Goal: Information Seeking & Learning: Find specific fact

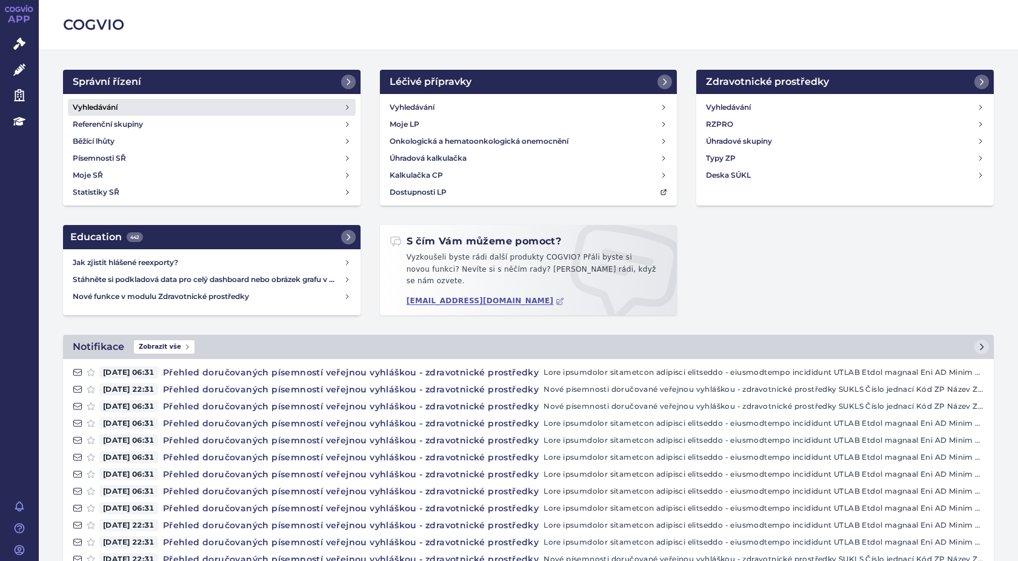
click at [98, 107] on h4 "Vyhledávání" at bounding box center [95, 107] width 45 height 12
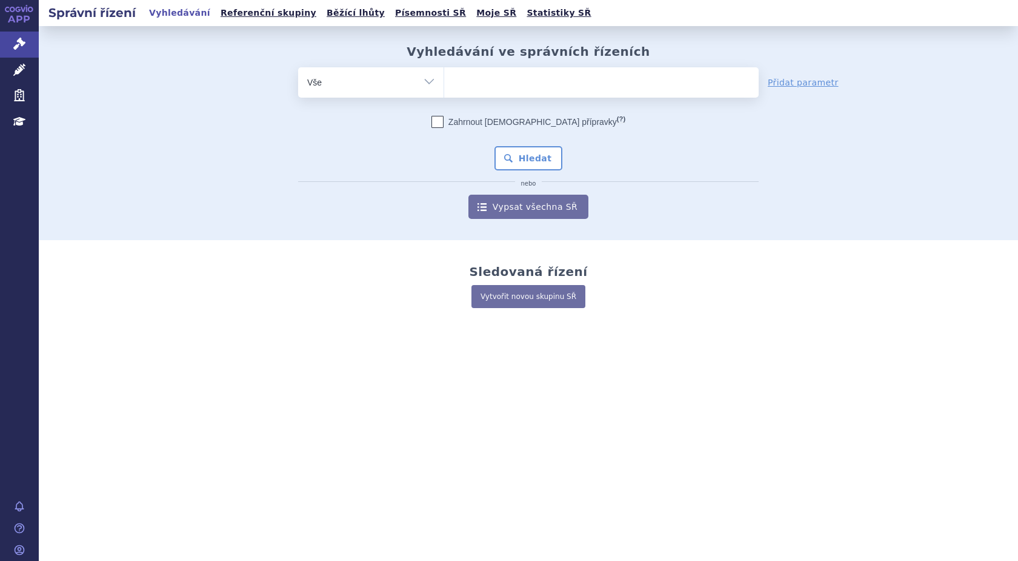
type input "SUKLS314655/2024"
select select "SUKLS314655/2024"
click at [525, 158] on button "Hledat" at bounding box center [528, 158] width 68 height 24
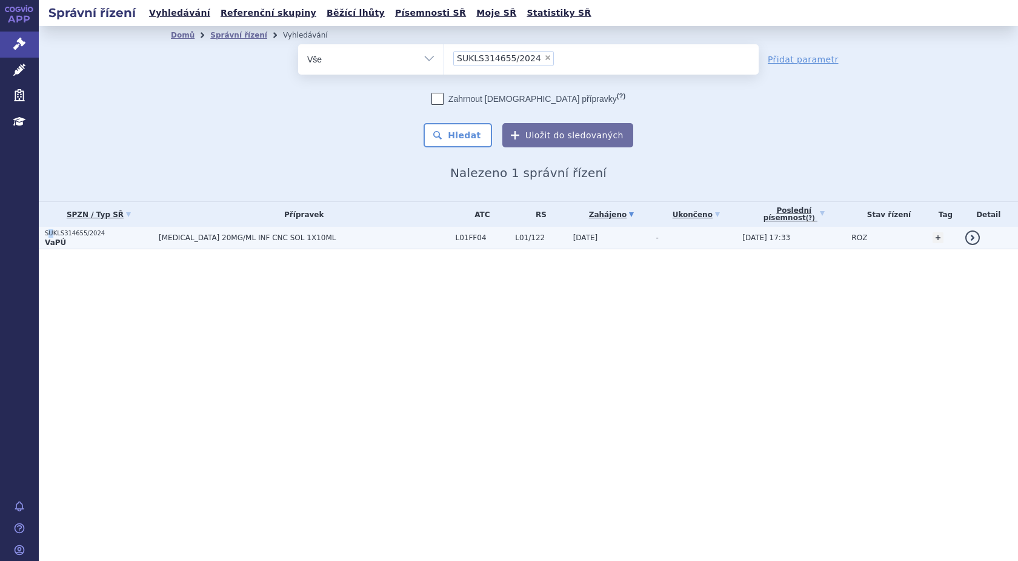
click at [50, 235] on p "SUKLS314655/2024" at bounding box center [99, 233] width 108 height 8
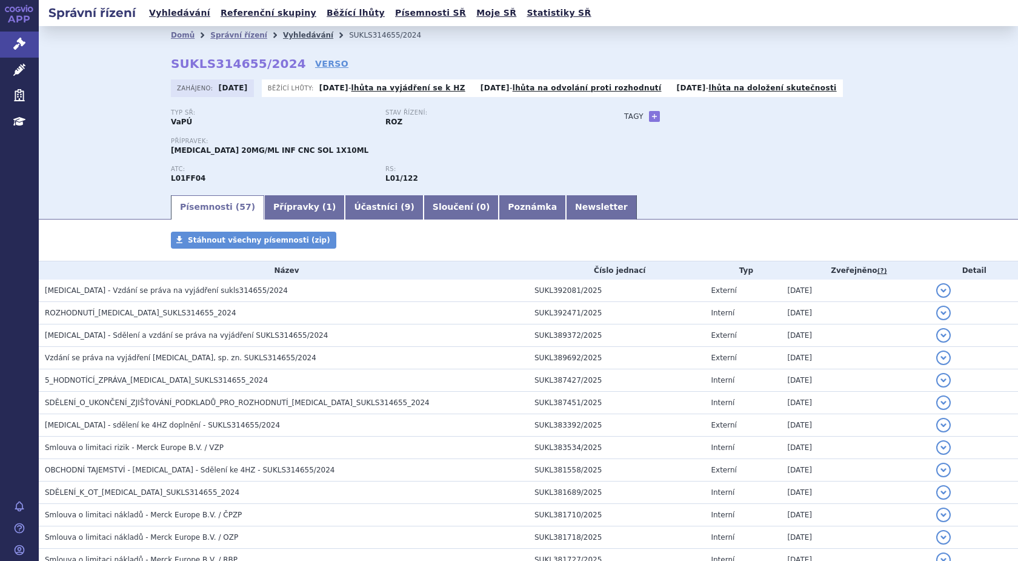
click at [292, 36] on link "Vyhledávání" at bounding box center [308, 35] width 50 height 8
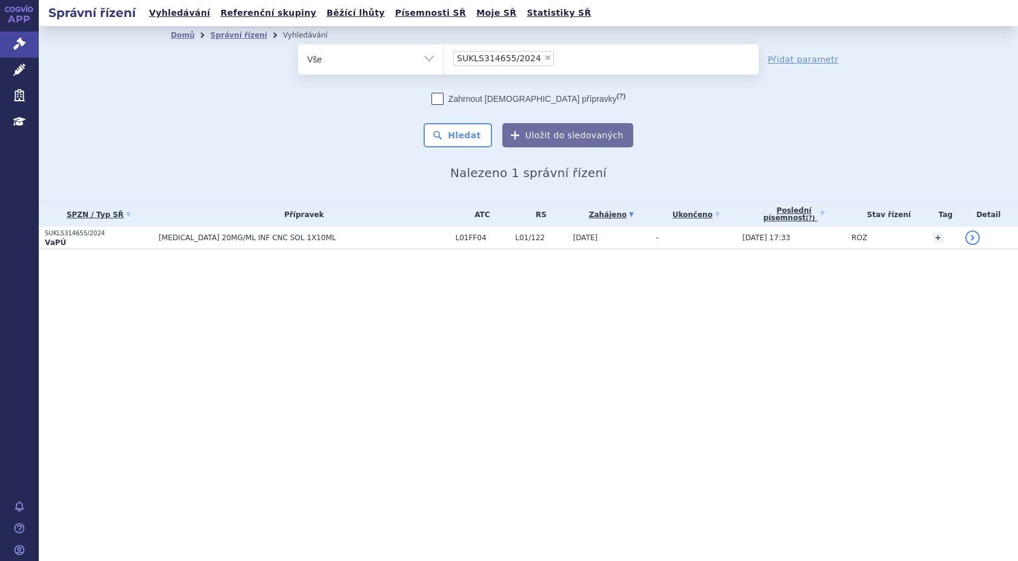
drag, startPoint x: 538, startPoint y: 58, endPoint x: 527, endPoint y: 69, distance: 15.9
click at [544, 58] on span "×" at bounding box center [547, 57] width 7 height 7
click at [444, 58] on select "SUKLS314655/2024" at bounding box center [444, 59] width 1 height 30
select select
type input "SUKLS166482/2025"
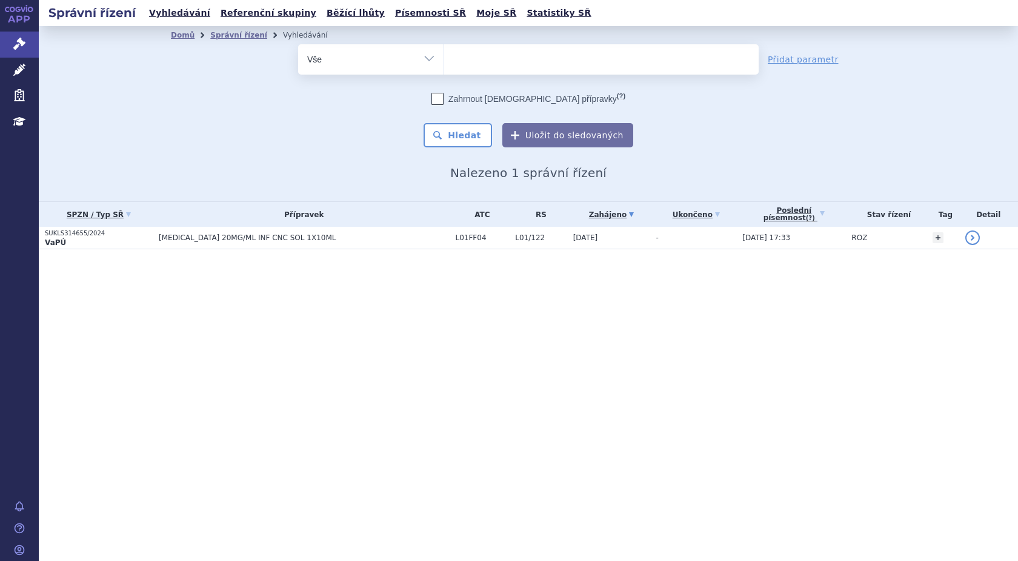
select select "SUKLS166482/2025"
click at [456, 132] on button "Hledat" at bounding box center [458, 135] width 68 height 24
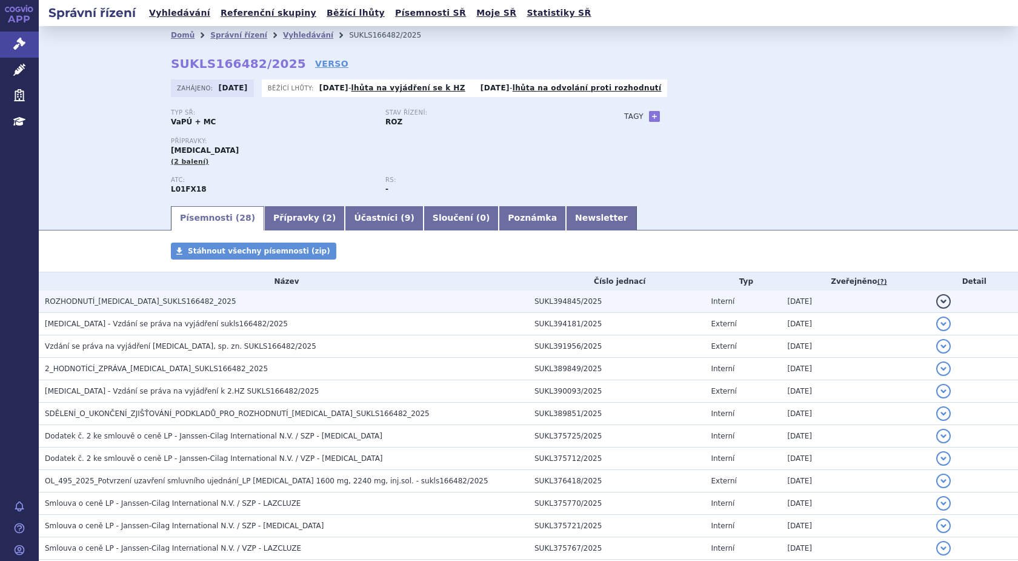
click at [157, 303] on span "ROZHODNUTÍ_RYBREVANT_SUKLS166482_2025" at bounding box center [140, 301] width 191 height 8
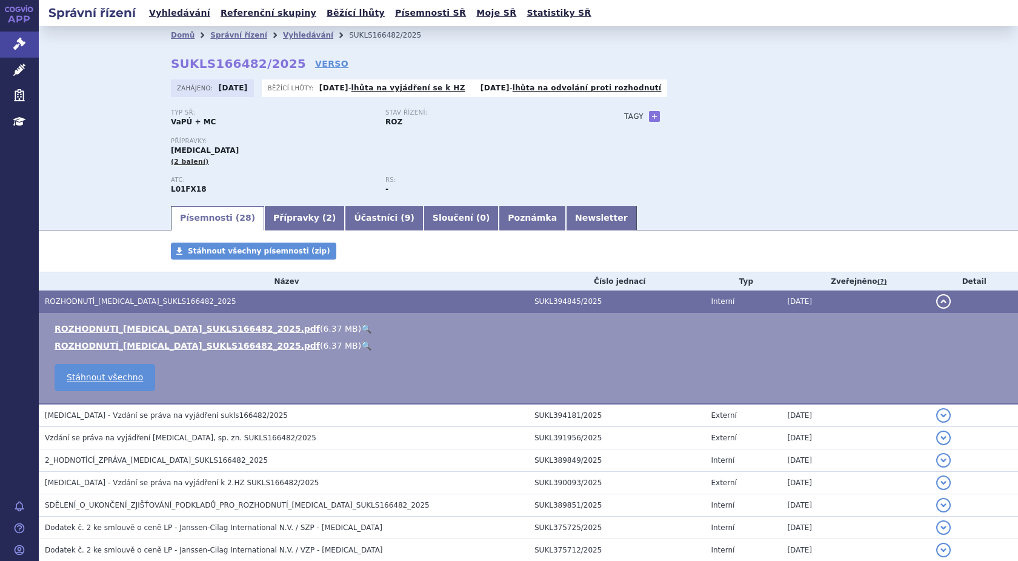
click at [123, 141] on div "Domů Správní řízení Vyhledávání SUKLS166482/2025 SUKLS166482/2025 VERSO Zahájen…" at bounding box center [528, 115] width 979 height 178
click at [121, 297] on span "ROZHODNUTÍ_RYBREVANT_SUKLS166482_2025" at bounding box center [140, 301] width 191 height 8
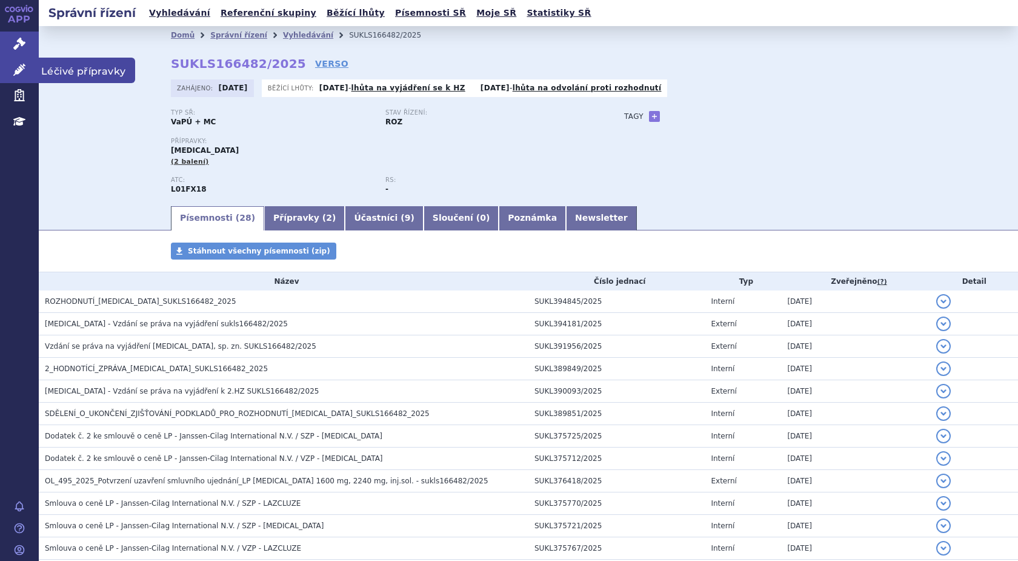
drag, startPoint x: 23, startPoint y: 69, endPoint x: 30, endPoint y: 69, distance: 7.3
click at [24, 69] on icon at bounding box center [19, 70] width 12 height 12
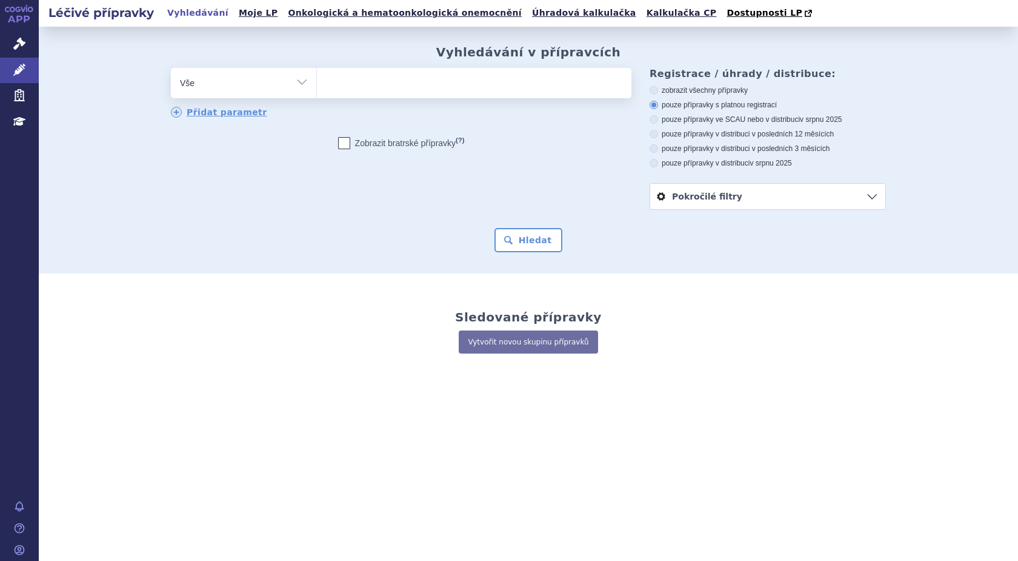
click at [356, 86] on ul at bounding box center [474, 80] width 315 height 25
click at [317, 86] on select at bounding box center [316, 82] width 1 height 30
paste input "0238538"
type input "0238538"
select select "0238538"
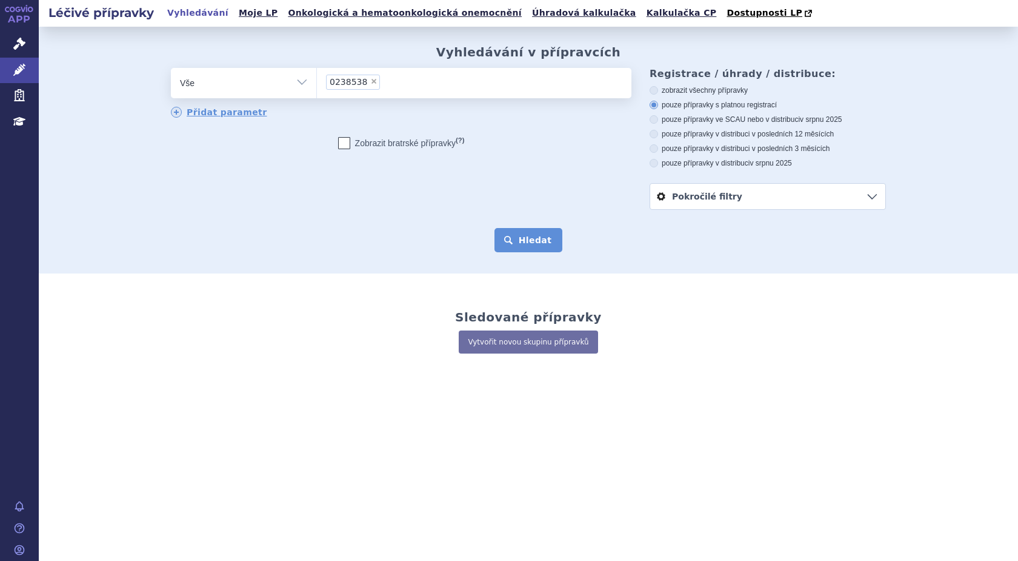
click at [520, 244] on button "Hledat" at bounding box center [528, 240] width 68 height 24
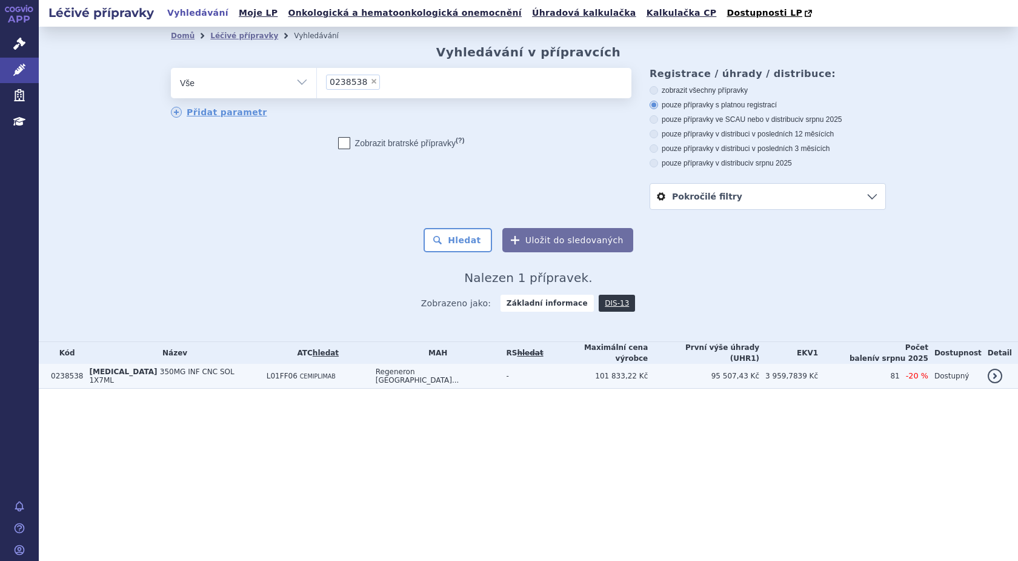
click at [65, 373] on td "0238538" at bounding box center [64, 376] width 38 height 25
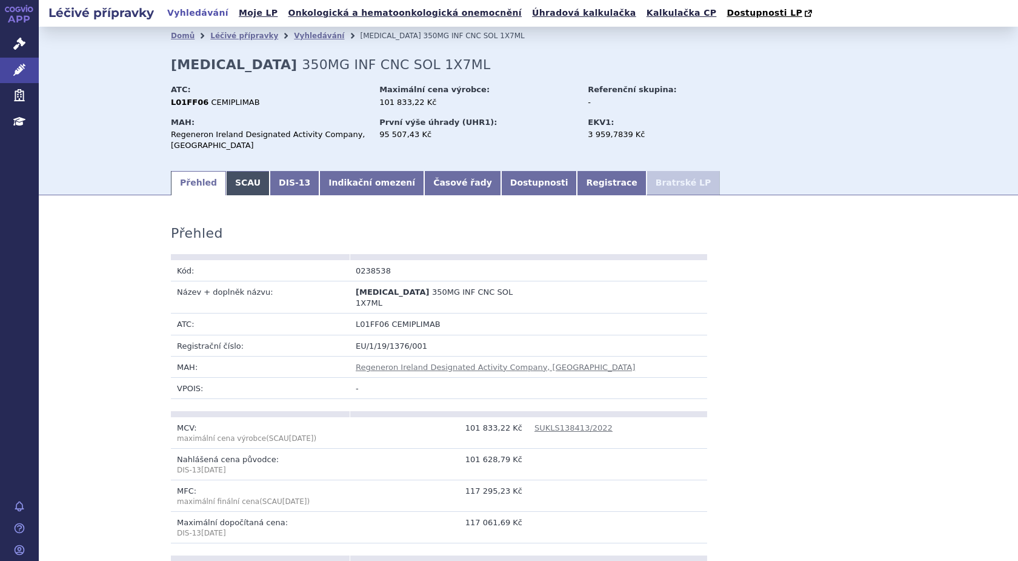
click at [236, 177] on link "SCAU" at bounding box center [248, 183] width 44 height 24
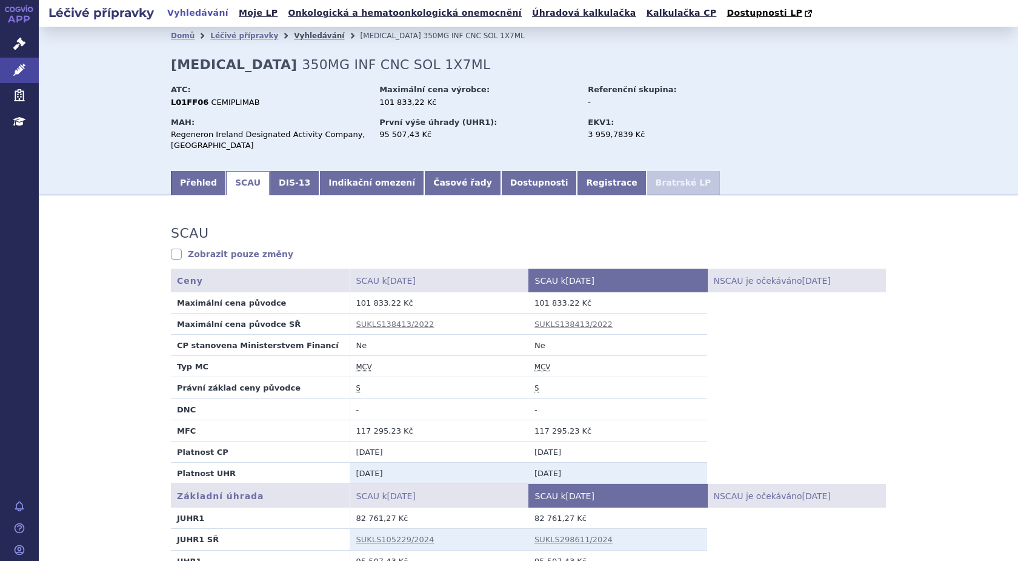
click at [294, 35] on link "Vyhledávání" at bounding box center [319, 36] width 50 height 8
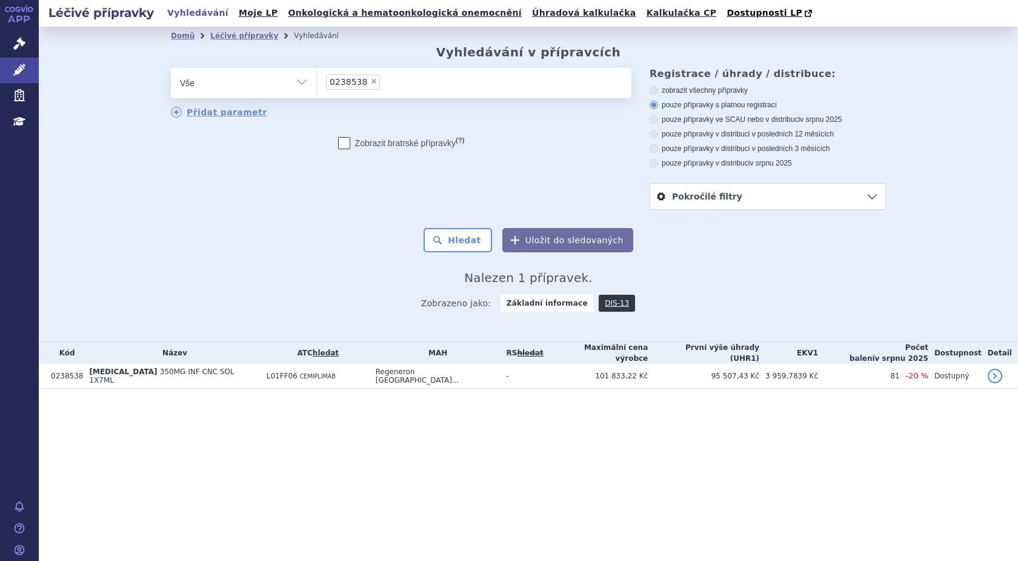
click at [370, 82] on span "×" at bounding box center [373, 81] width 7 height 7
click at [317, 82] on select "0238538" at bounding box center [316, 82] width 1 height 30
select select
type input ""0209330 0209329 0249566""
select select ""0209330 0209329 0249566""
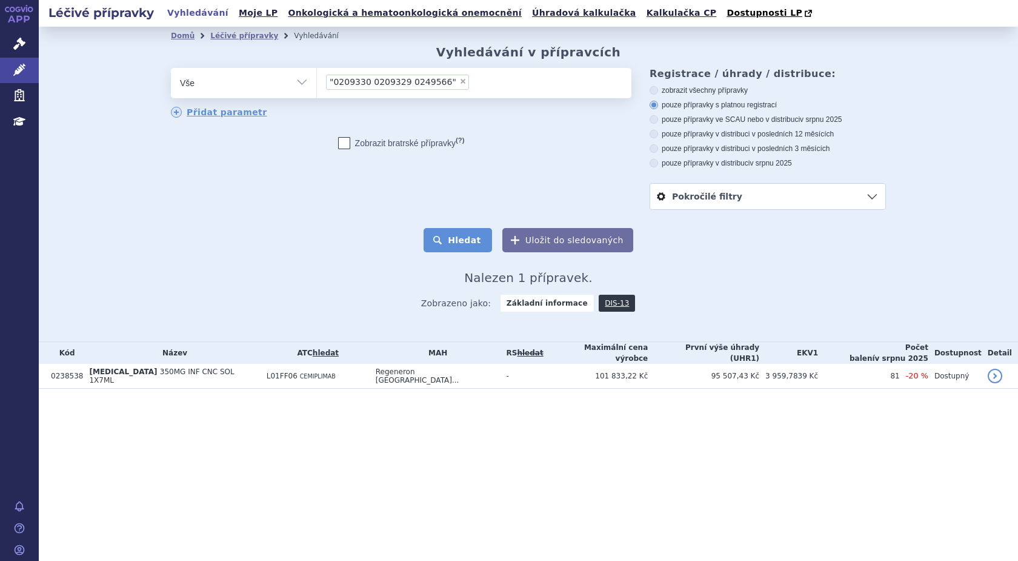
click at [474, 242] on button "Hledat" at bounding box center [458, 240] width 68 height 24
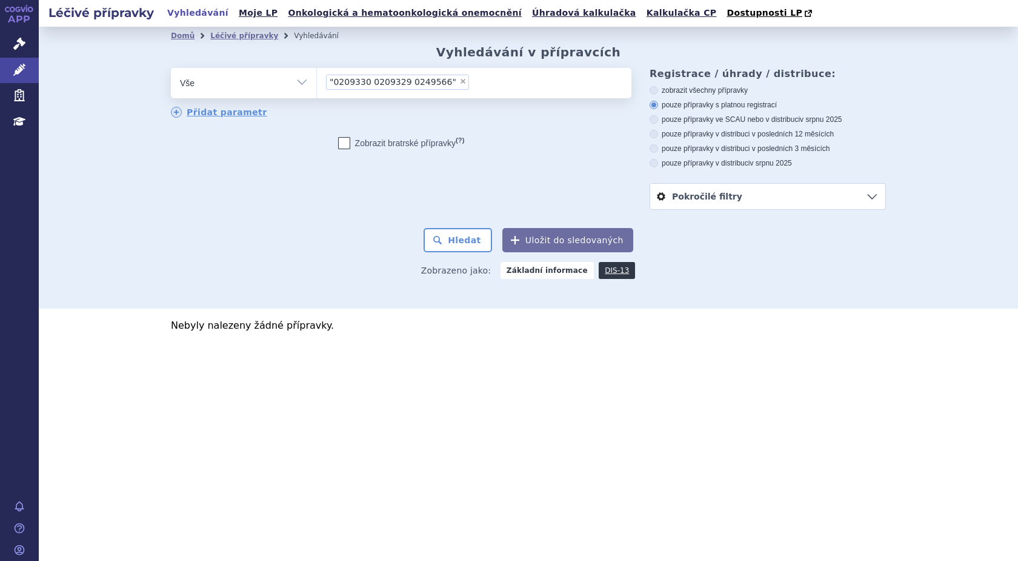
drag, startPoint x: 444, startPoint y: 79, endPoint x: 424, endPoint y: 89, distance: 21.7
click at [459, 81] on span "×" at bounding box center [462, 81] width 7 height 7
click at [317, 81] on select ""0209330 0209329 0249566"" at bounding box center [316, 82] width 1 height 30
select select
drag, startPoint x: 337, startPoint y: 84, endPoint x: 337, endPoint y: 92, distance: 7.9
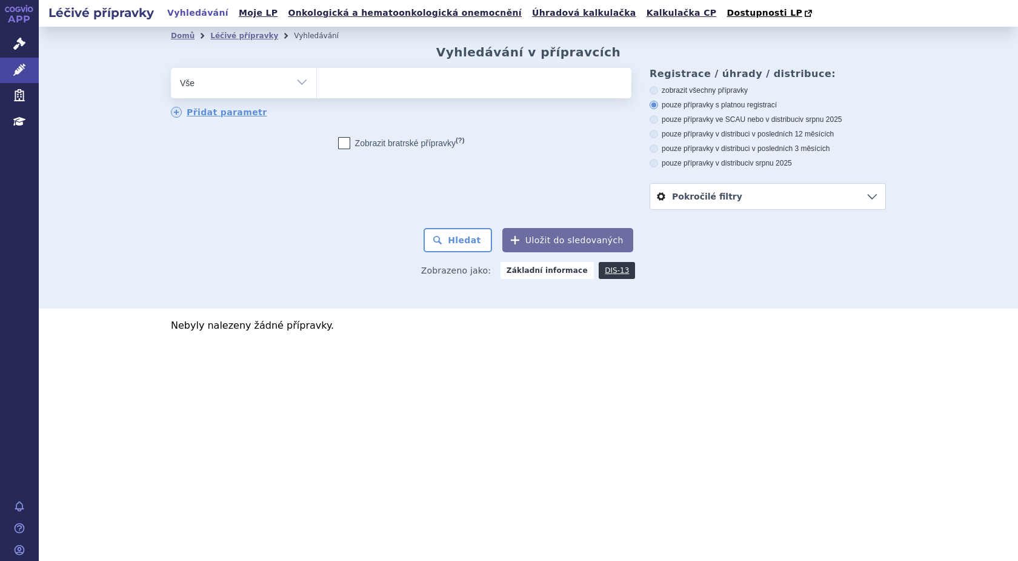
click at [336, 84] on ul at bounding box center [474, 80] width 315 height 25
click at [317, 84] on select ""0209330 0209329 0249566"" at bounding box center [316, 82] width 1 height 30
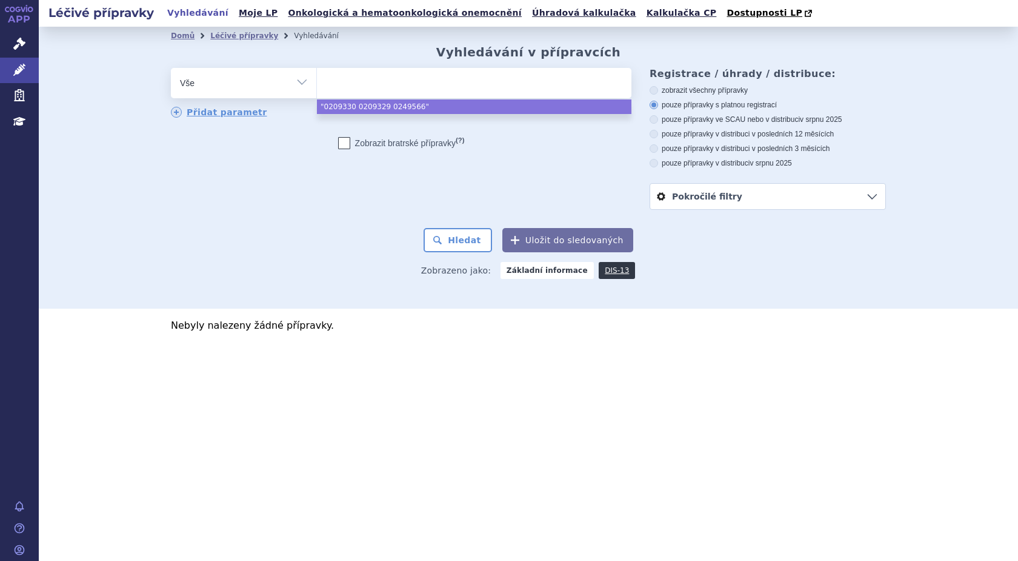
paste input "0209330"
type input "0209330"
select select "0209330"
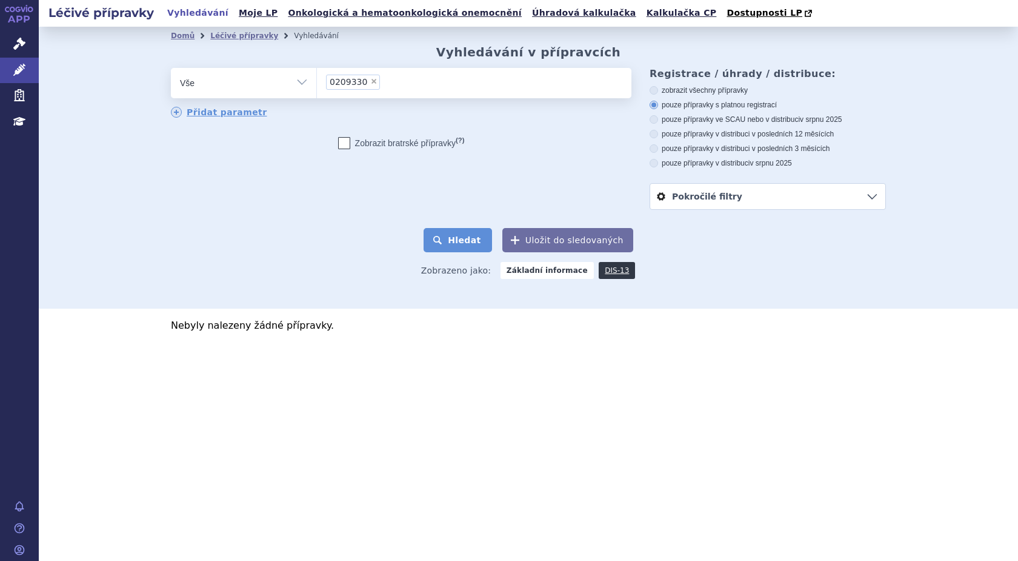
click at [467, 241] on button "Hledat" at bounding box center [458, 240] width 68 height 24
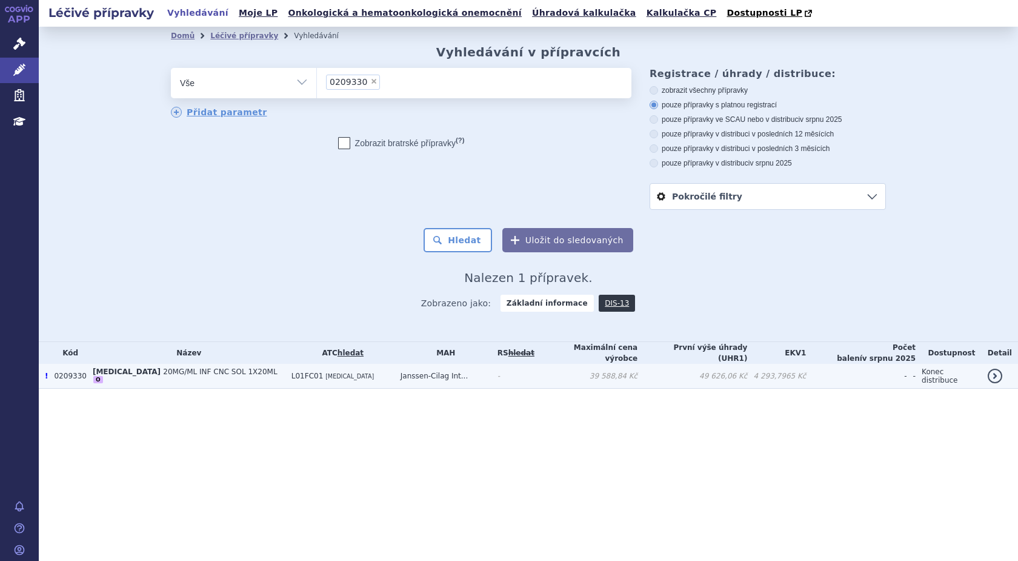
click at [163, 374] on span "20MG/ML INF CNC SOL 1X20ML" at bounding box center [220, 371] width 114 height 8
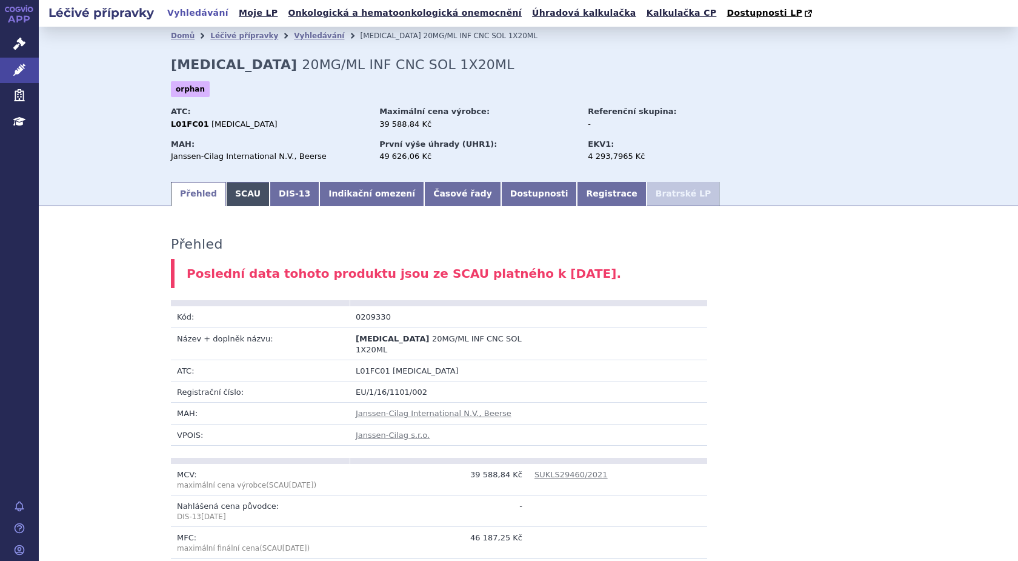
drag, startPoint x: 0, startPoint y: 0, endPoint x: 233, endPoint y: 193, distance: 302.6
click at [233, 193] on link "SCAU" at bounding box center [248, 194] width 44 height 24
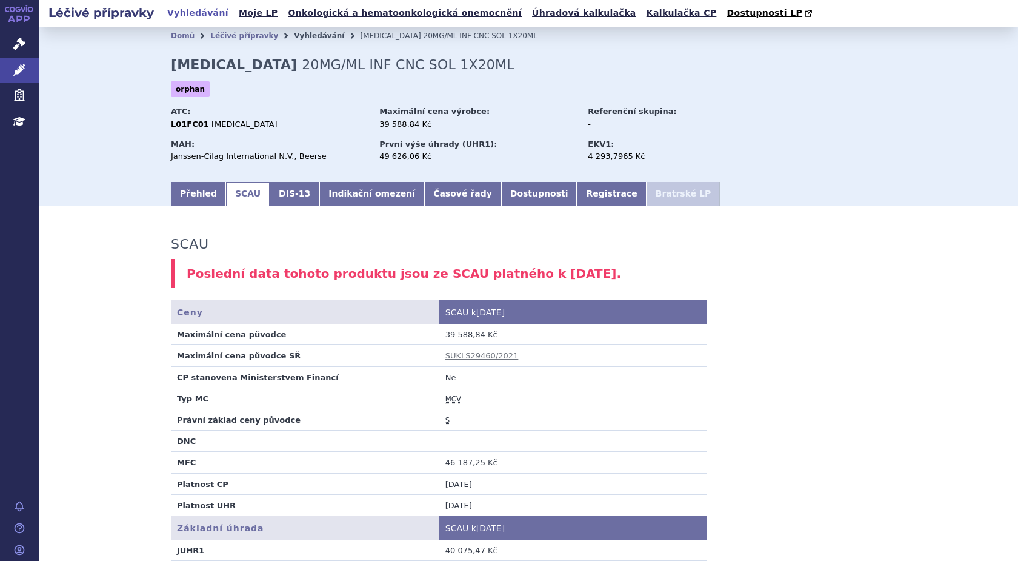
click at [299, 33] on link "Vyhledávání" at bounding box center [319, 36] width 50 height 8
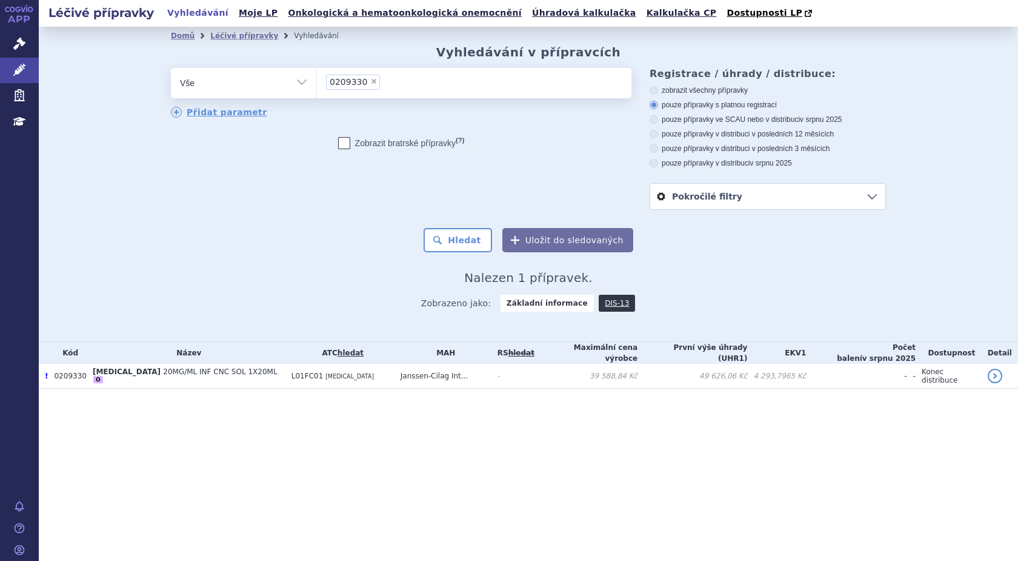
click at [370, 82] on span "×" at bounding box center [373, 81] width 7 height 7
click at [317, 82] on select "0209330" at bounding box center [316, 82] width 1 height 30
select select
type input "0249566"
select select "0249566"
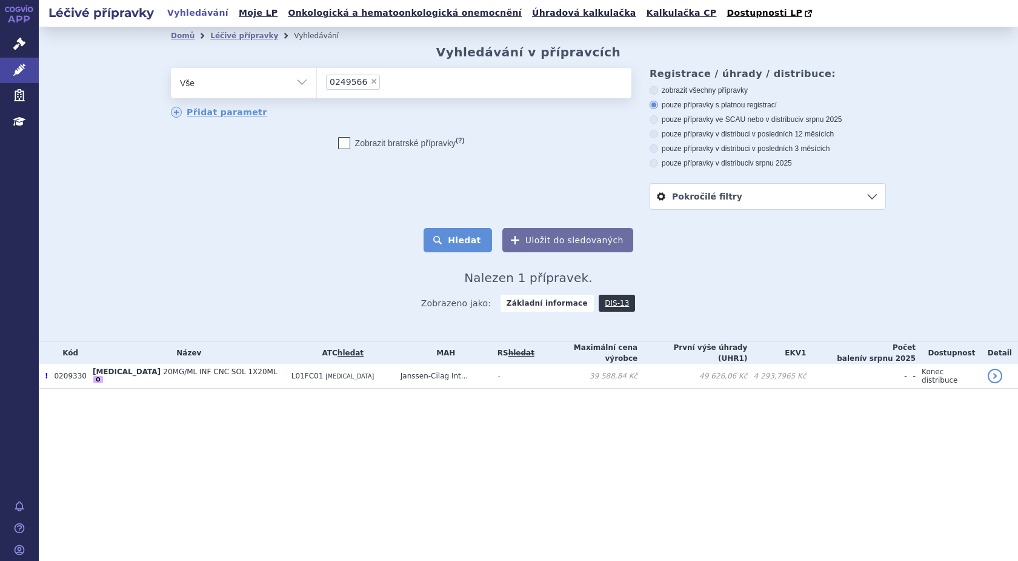
click at [467, 241] on button "Hledat" at bounding box center [458, 240] width 68 height 24
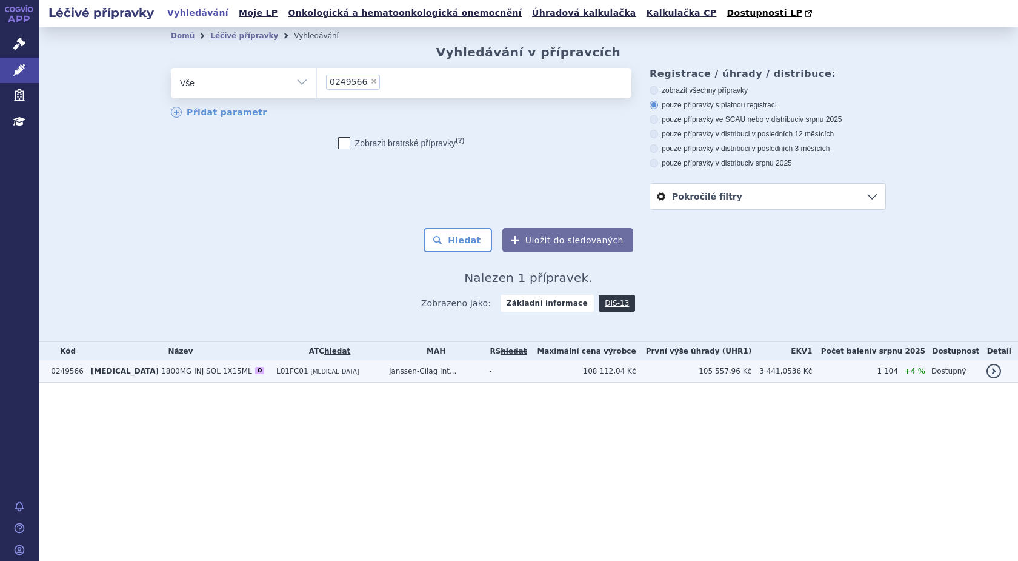
click at [69, 373] on td "0249566" at bounding box center [65, 371] width 40 height 22
click at [104, 375] on span "[MEDICAL_DATA]" at bounding box center [125, 371] width 68 height 8
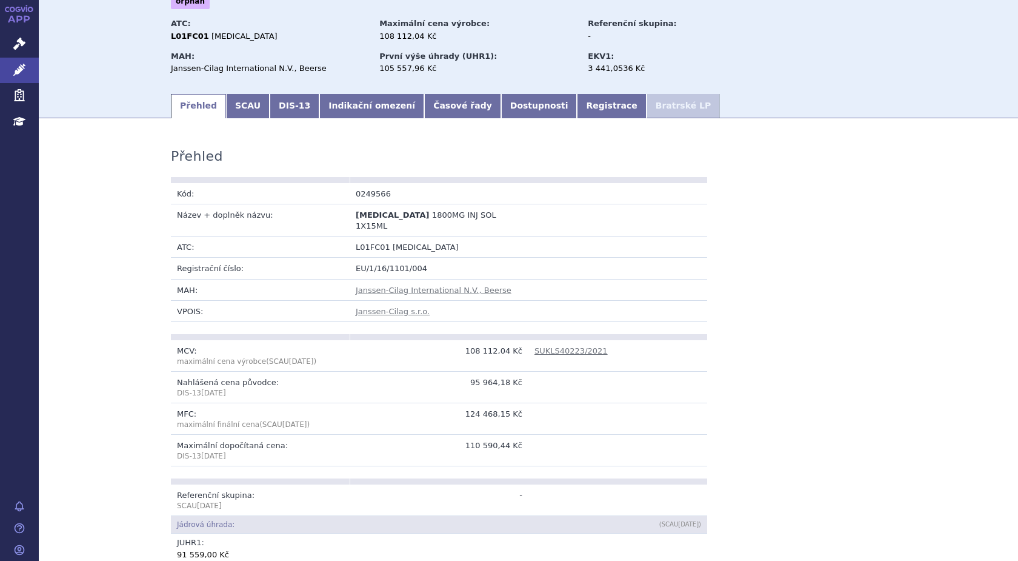
scroll to position [182, 0]
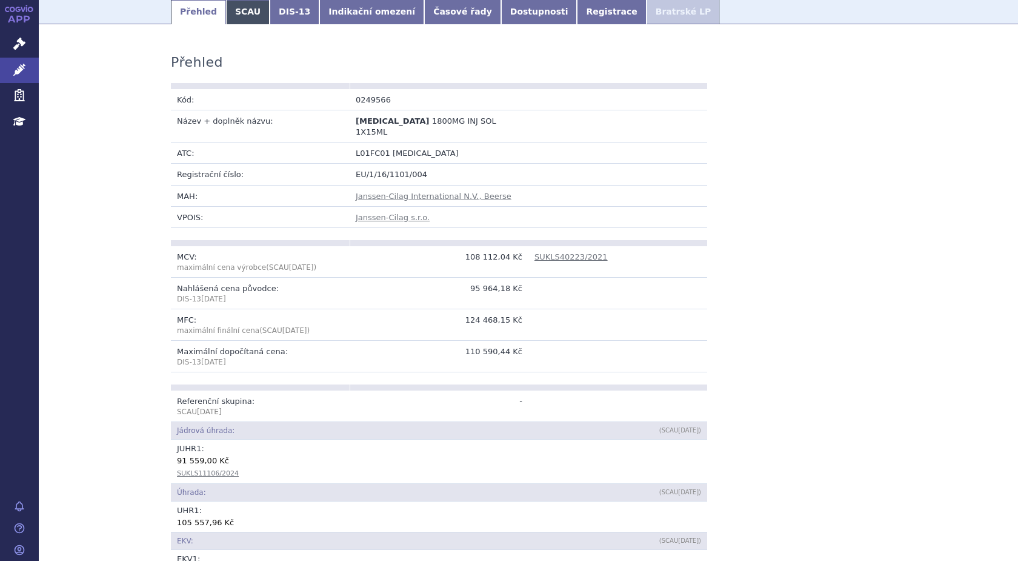
click at [244, 14] on link "SCAU" at bounding box center [248, 12] width 44 height 24
